Goal: Task Accomplishment & Management: Manage account settings

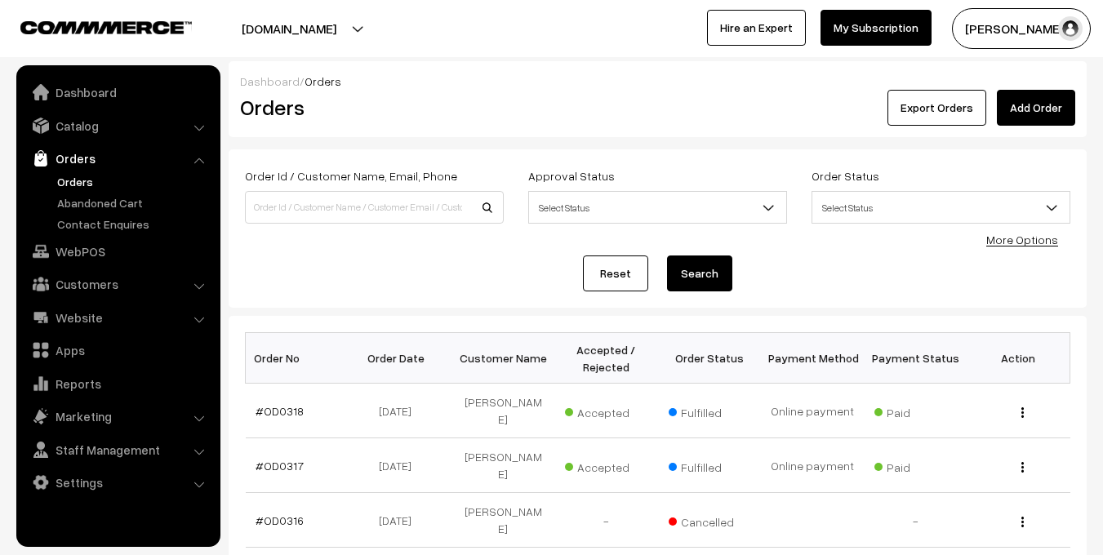
click at [80, 183] on link "Orders" at bounding box center [134, 181] width 162 height 17
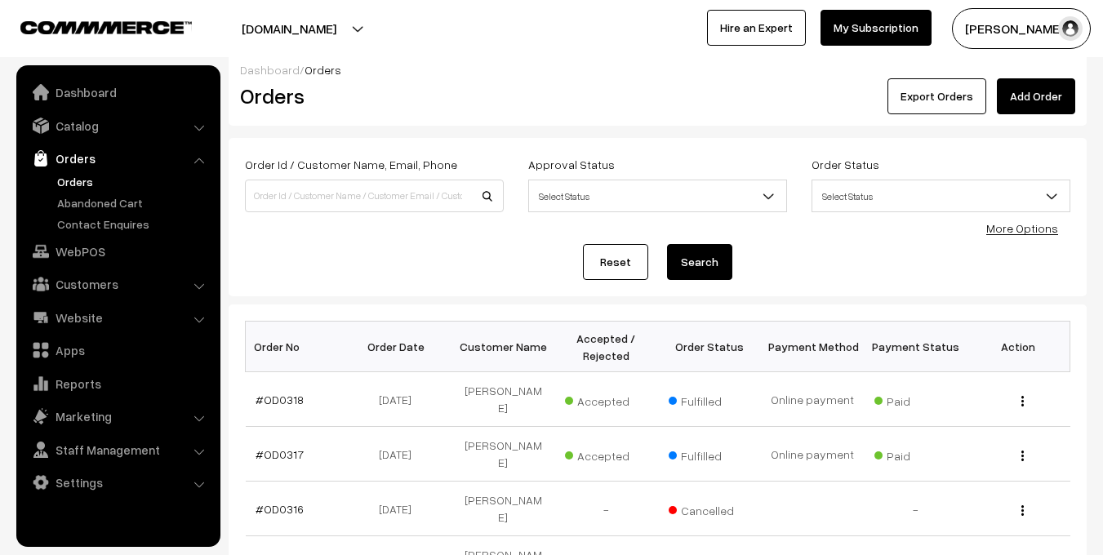
scroll to position [13, 0]
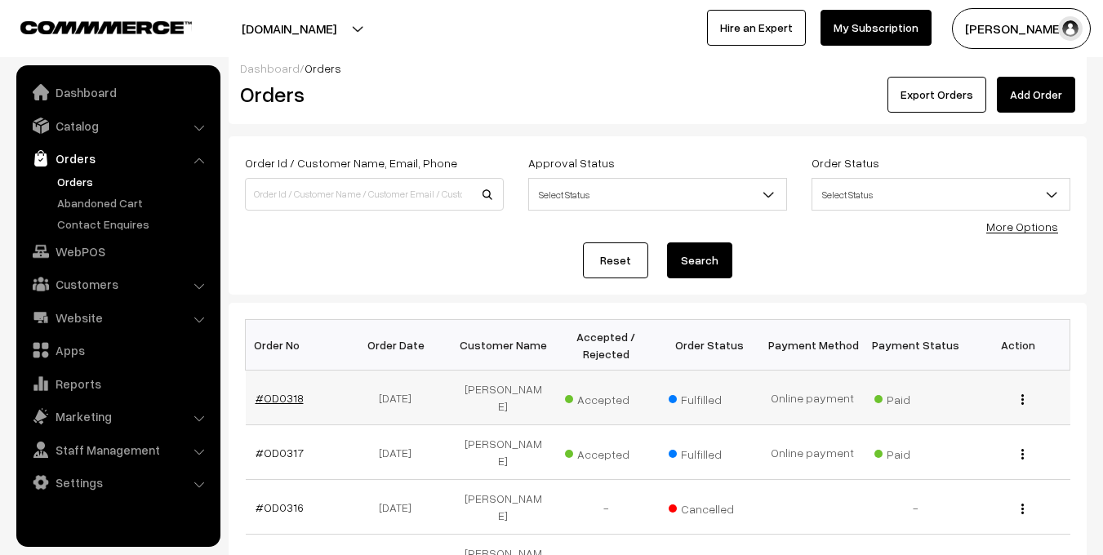
click at [281, 391] on link "#OD0318" at bounding box center [280, 398] width 48 height 14
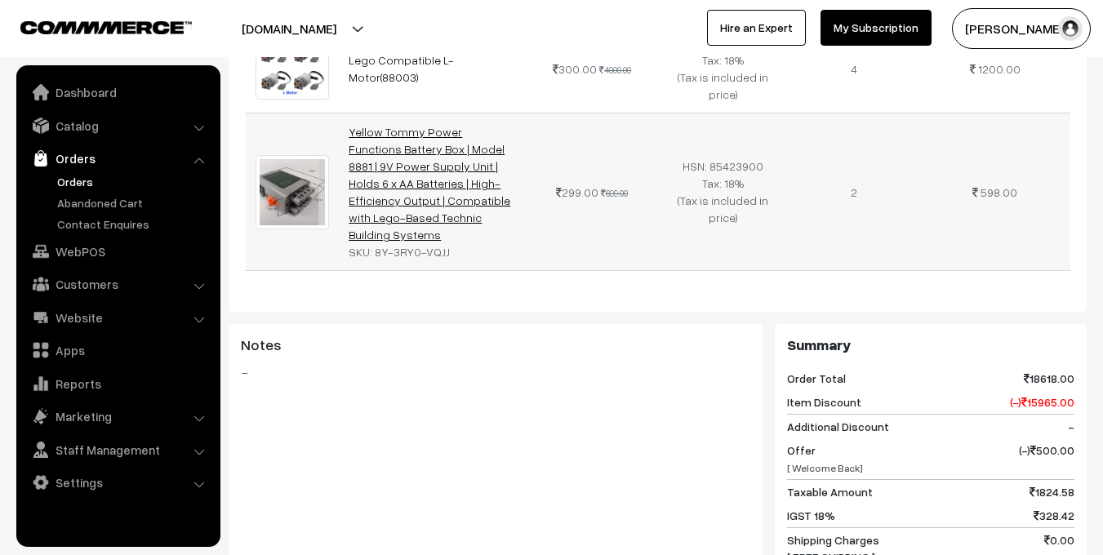
scroll to position [776, 0]
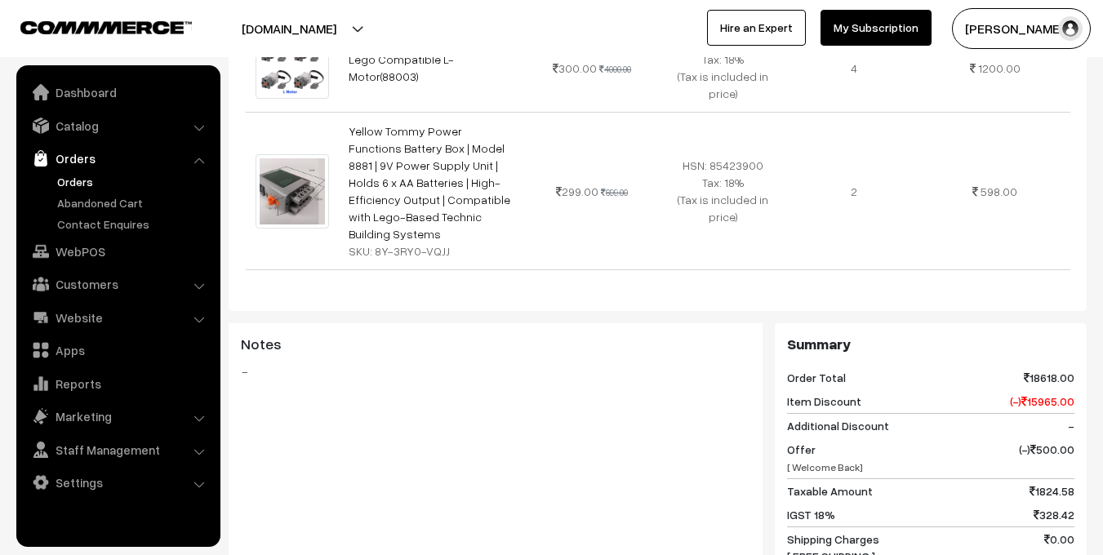
click at [851, 461] on span "[ Welcome Back]" at bounding box center [825, 467] width 76 height 12
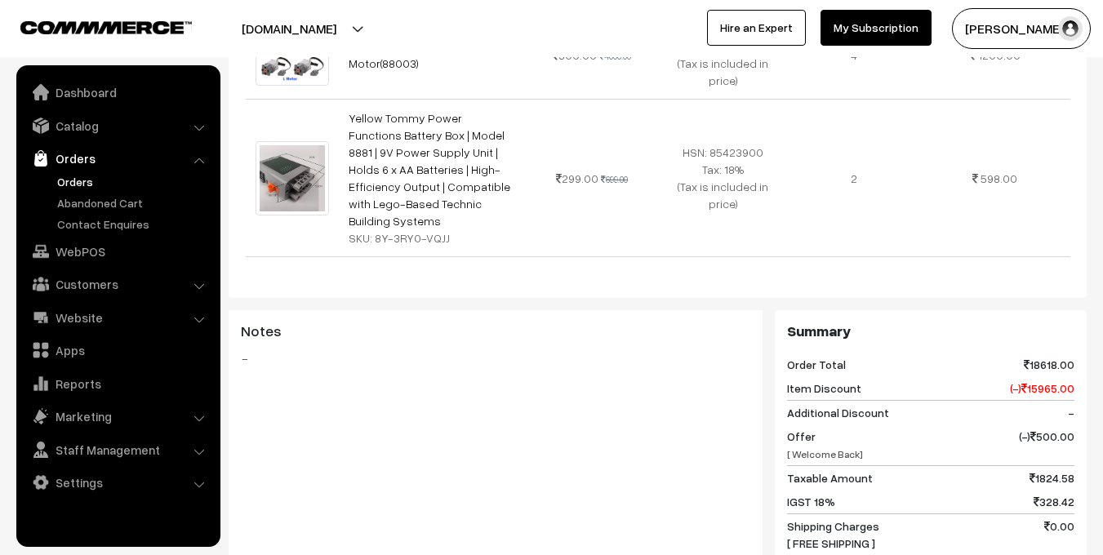
scroll to position [0, 0]
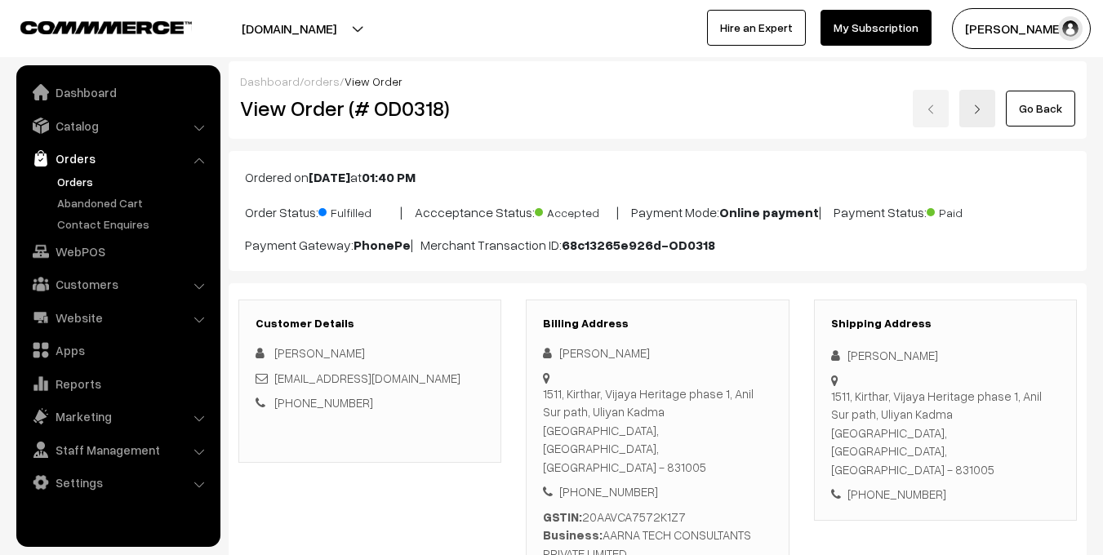
click at [70, 179] on link "Orders" at bounding box center [134, 181] width 162 height 17
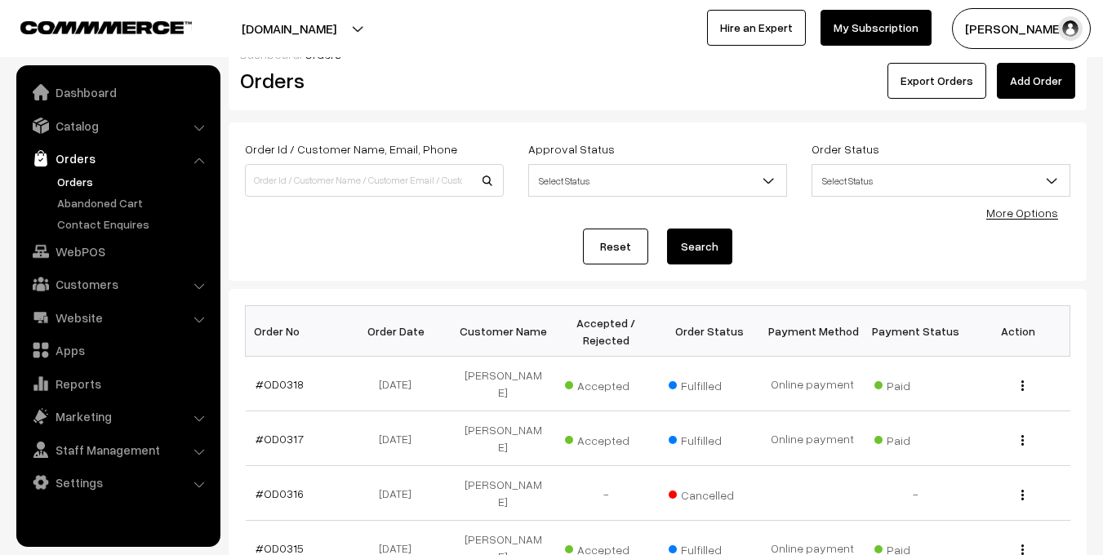
scroll to position [52, 0]
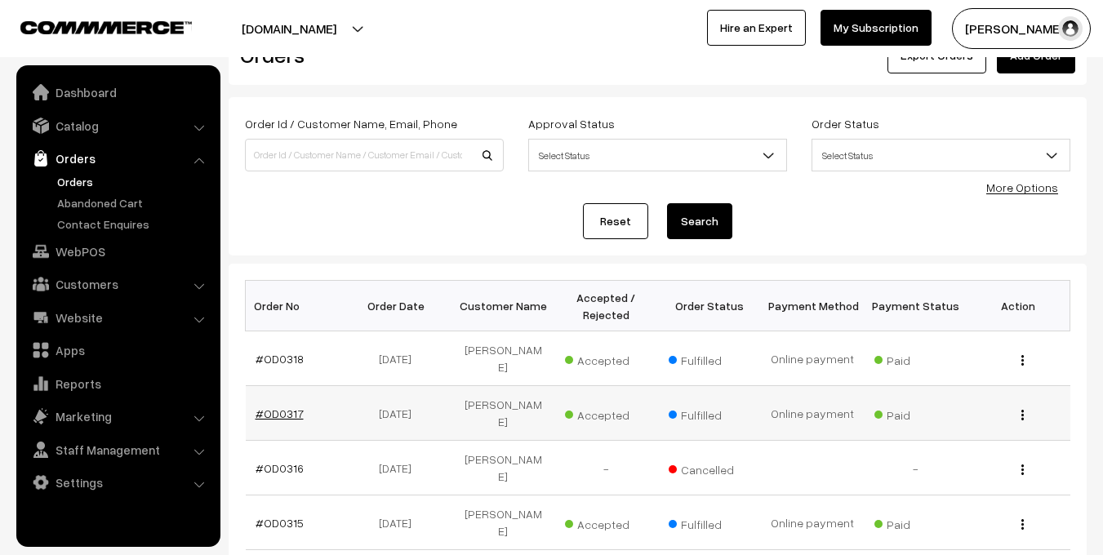
click at [291, 407] on link "#OD0317" at bounding box center [280, 414] width 48 height 14
